Goal: Find contact information: Find contact information

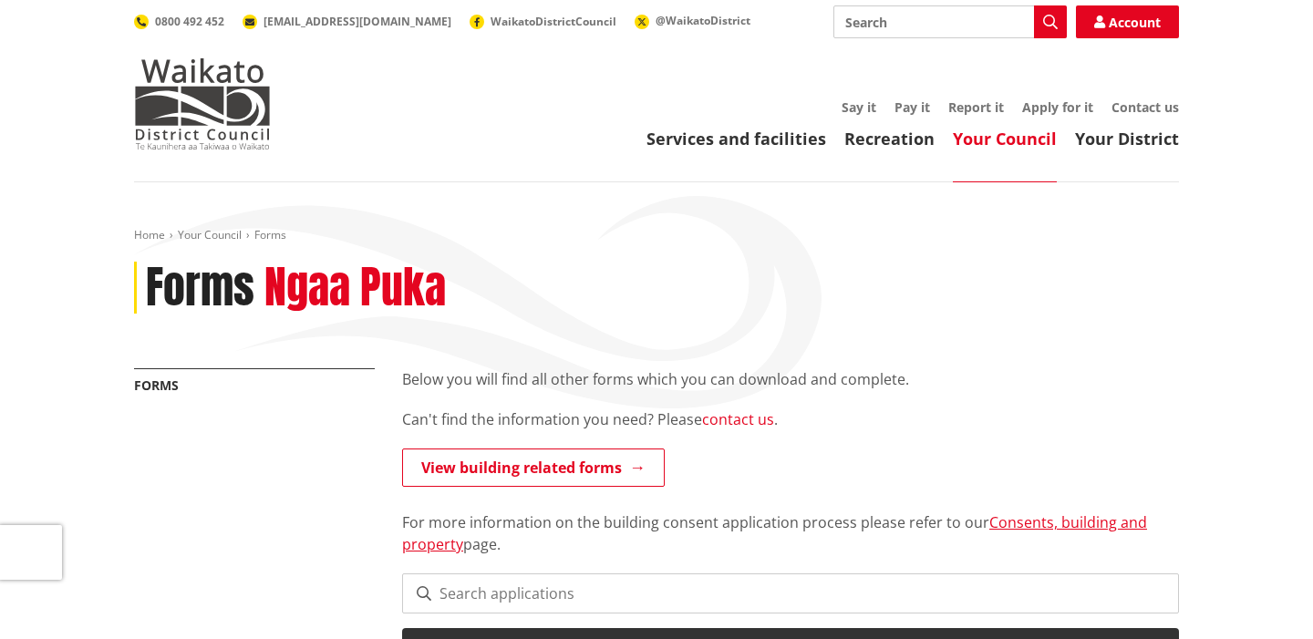
click at [725, 424] on link "contact us" at bounding box center [738, 420] width 72 height 20
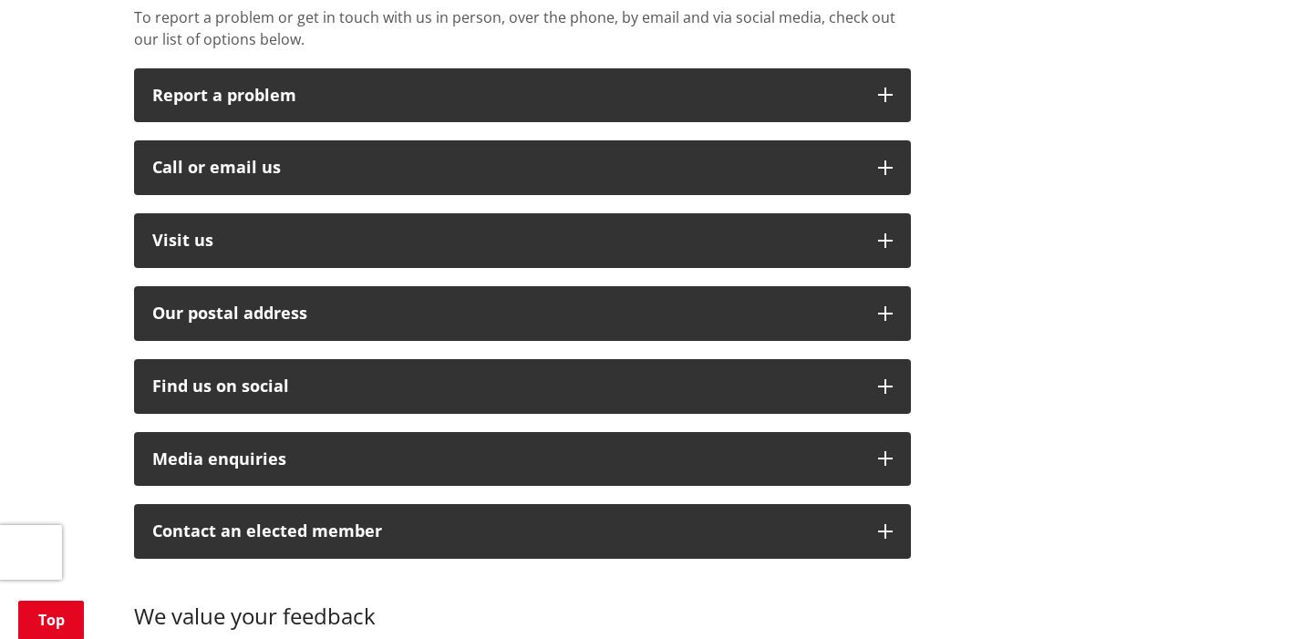
scroll to position [522, 0]
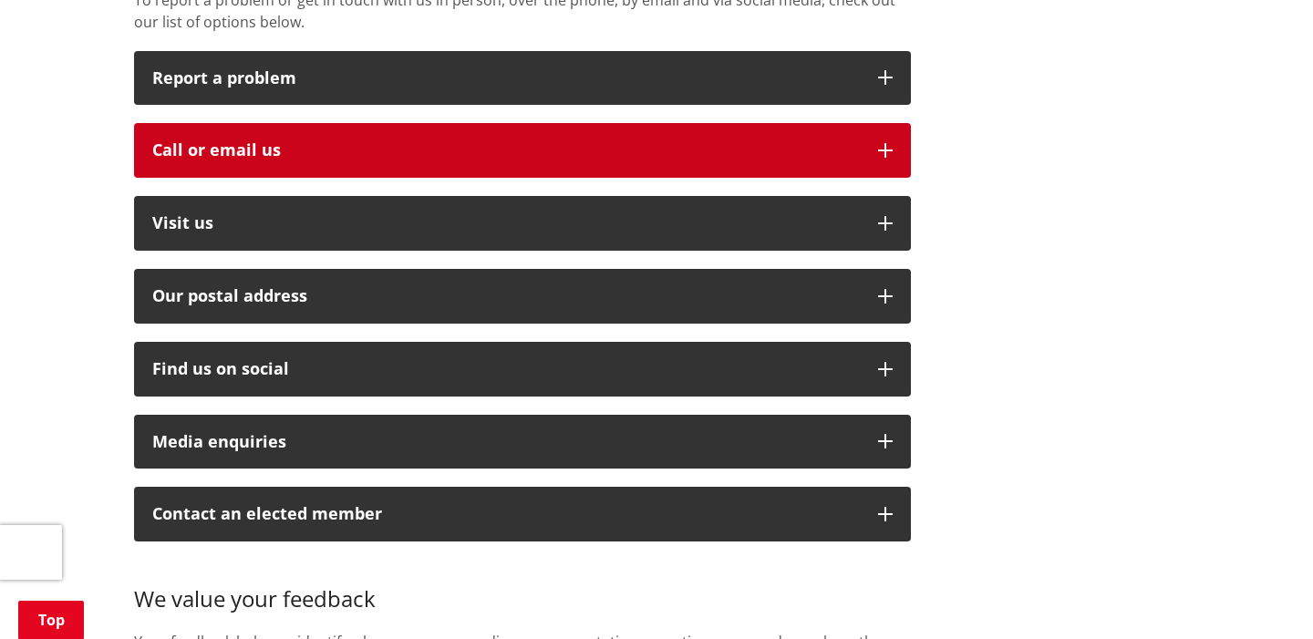
click at [500, 141] on div "Call or email us" at bounding box center [506, 150] width 708 height 18
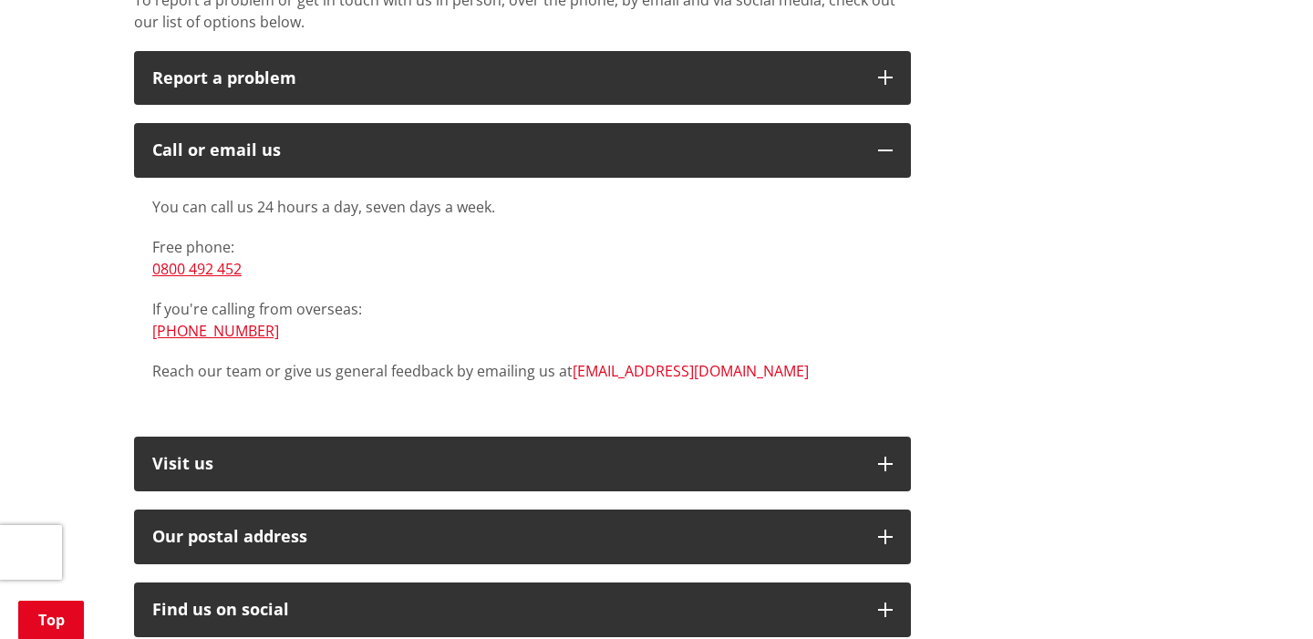
click at [617, 361] on link "[EMAIL_ADDRESS][DOMAIN_NAME]" at bounding box center [691, 371] width 236 height 20
